Goal: Obtain resource: Obtain resource

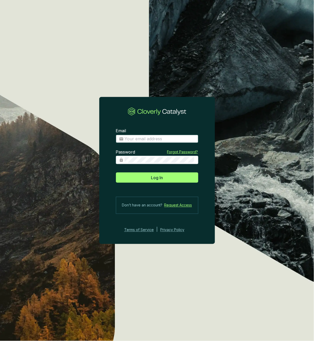
type input "[EMAIL_ADDRESS][DOMAIN_NAME]"
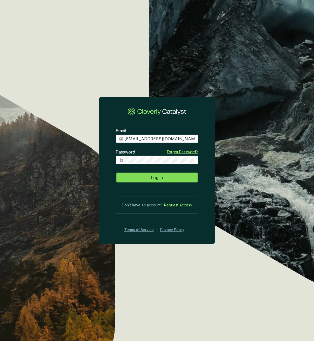
click at [172, 180] on button "Log In" at bounding box center [157, 177] width 82 height 10
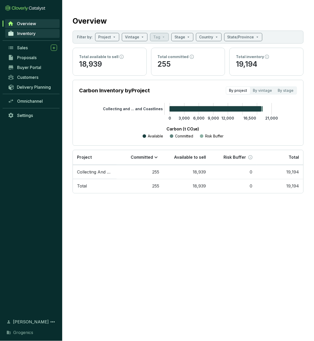
click at [29, 34] on span "Inventory" at bounding box center [26, 33] width 18 height 5
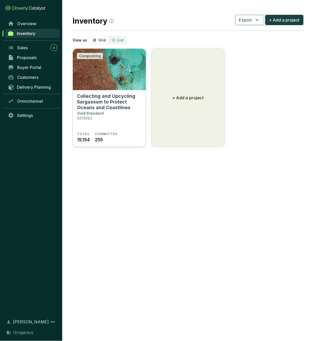
click at [111, 75] on img at bounding box center [109, 69] width 73 height 41
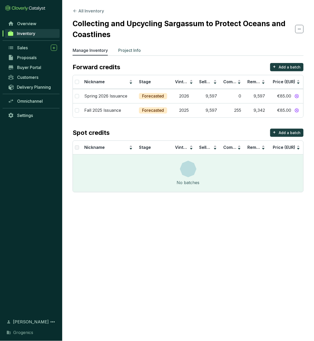
click at [134, 50] on p "Project Info" at bounding box center [129, 50] width 23 height 6
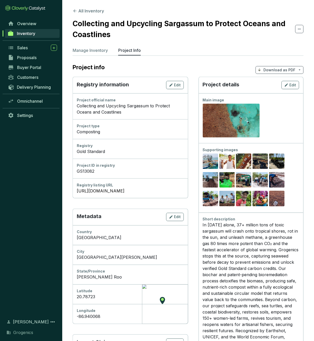
click at [277, 70] on p "Download as PDF" at bounding box center [280, 69] width 32 height 5
click at [280, 91] on span "Hide pricing" at bounding box center [279, 92] width 22 height 4
click at [279, 84] on p "Show pricing" at bounding box center [280, 81] width 41 height 9
click at [280, 81] on span "Show pricing" at bounding box center [280, 82] width 24 height 4
click at [284, 80] on span "Show pricing" at bounding box center [280, 82] width 24 height 4
